Goal: Transaction & Acquisition: Purchase product/service

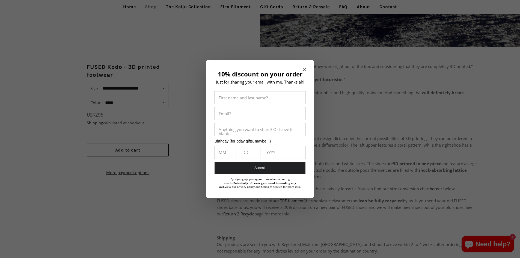
scroll to position [246, 0]
click at [303, 69] on icon "Close modal" at bounding box center [304, 69] width 3 height 3
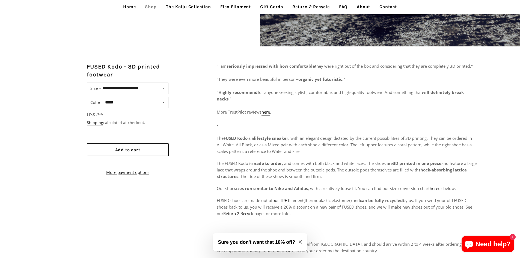
click at [118, 110] on form "**********" at bounding box center [128, 128] width 82 height 93
click at [129, 147] on span "Add to cart" at bounding box center [127, 149] width 25 height 5
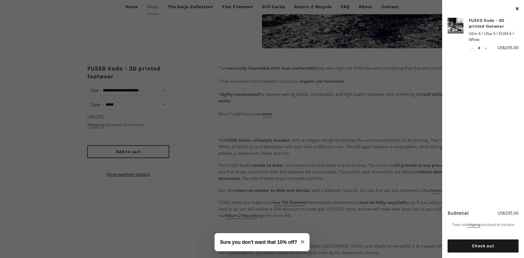
click at [302, 241] on icon "Close modal" at bounding box center [302, 241] width 3 height 3
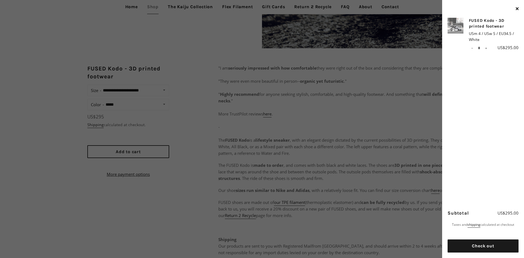
click at [462, 20] on img at bounding box center [456, 26] width 16 height 16
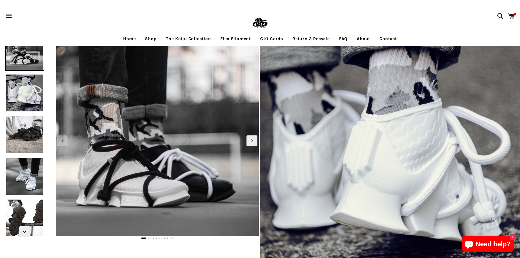
click at [20, 219] on img at bounding box center [24, 218] width 39 height 39
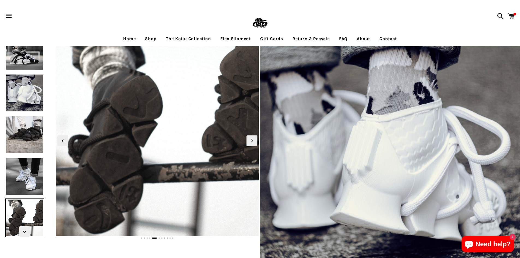
click at [318, 37] on link "Return 2 Recycle" at bounding box center [311, 39] width 46 height 14
